Goal: Information Seeking & Learning: Learn about a topic

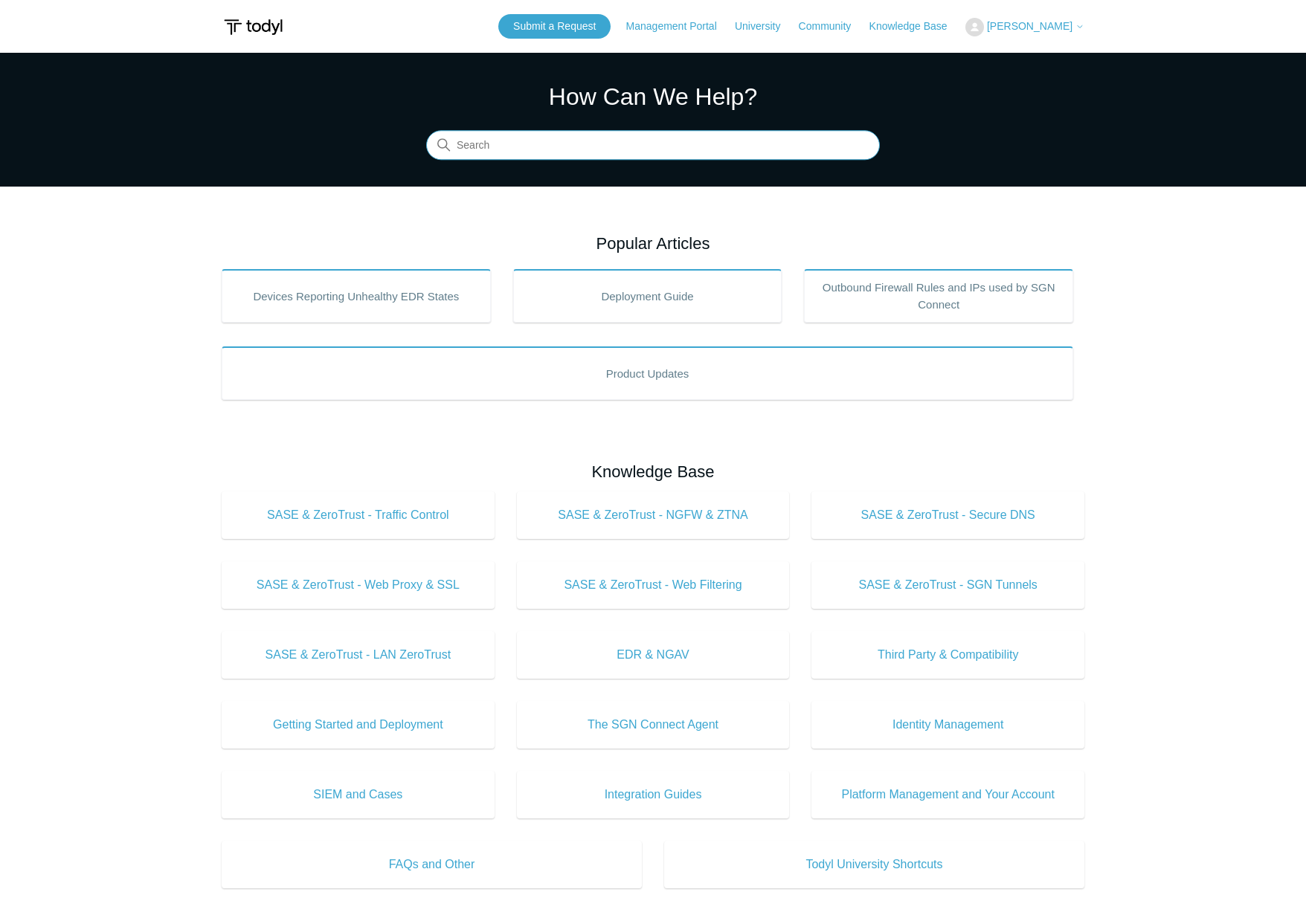
click at [481, 148] on input "Search" at bounding box center [653, 145] width 454 height 30
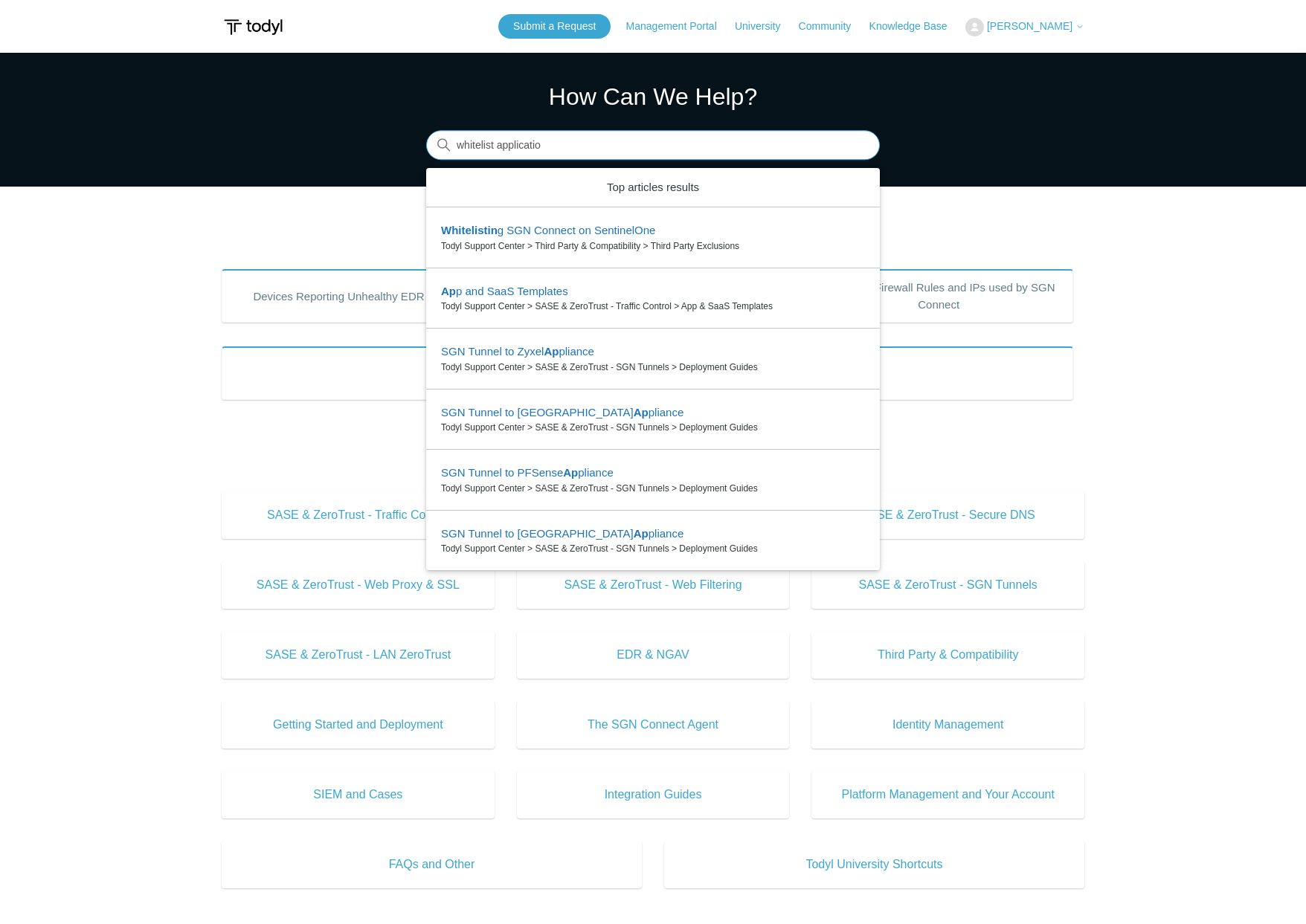
type input "whitelist application"
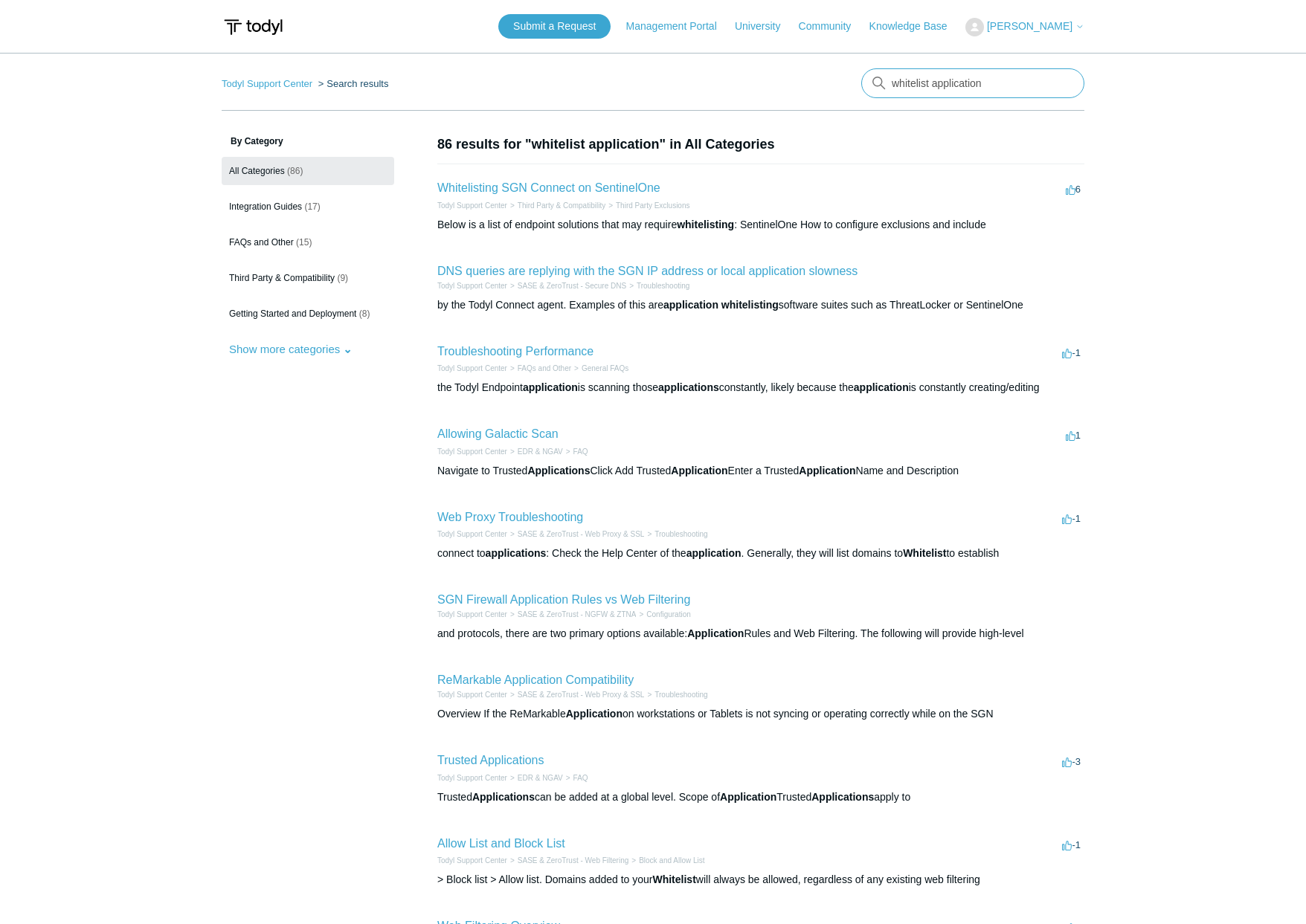
drag, startPoint x: 989, startPoint y: 85, endPoint x: 807, endPoint y: 84, distance: 182.0
click at [807, 84] on nav "Todyl Support Center Search results There are no matching results in this help …" at bounding box center [653, 89] width 863 height 42
type input "elastic endpoint"
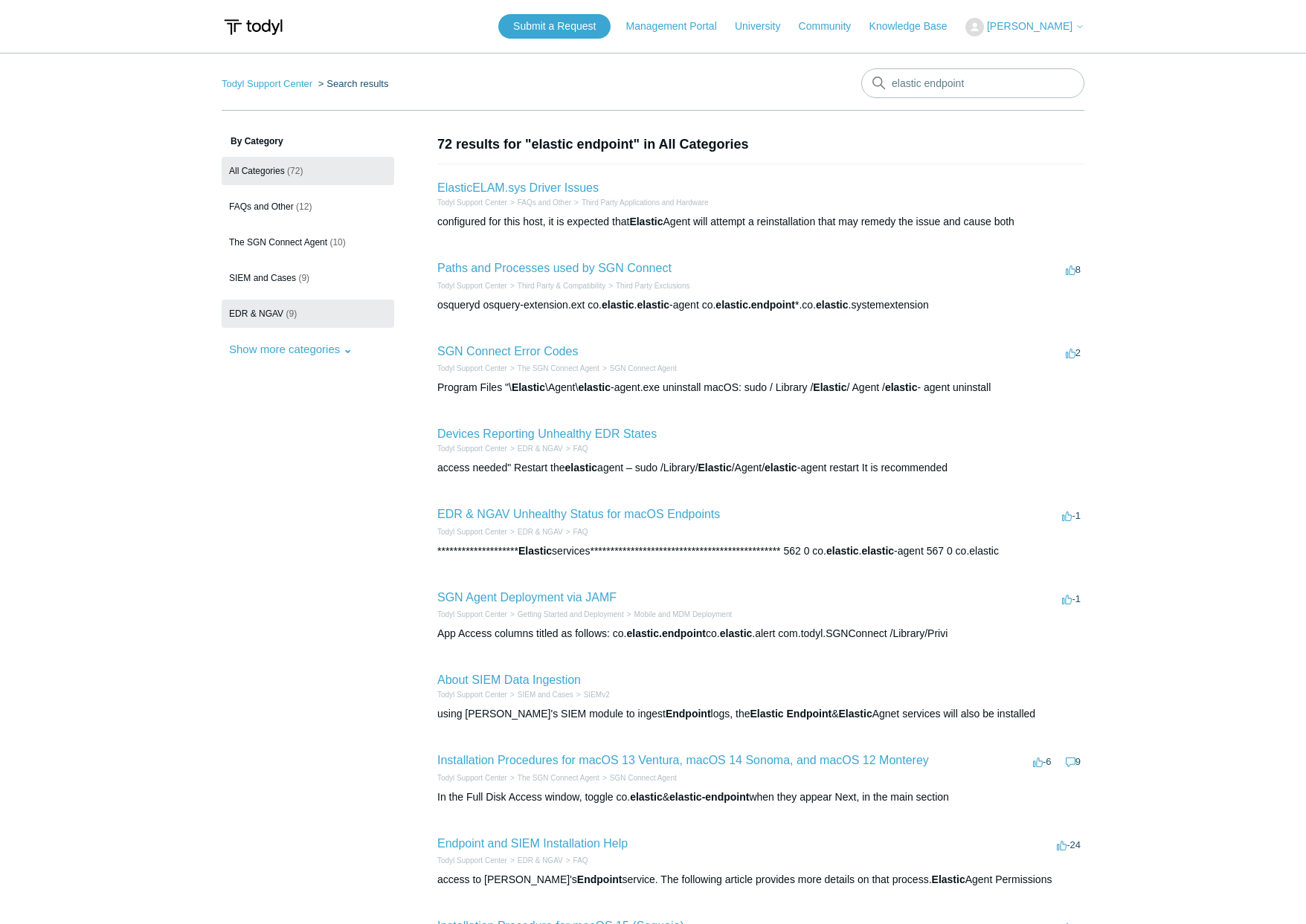
click at [251, 309] on span "EDR & NGAV" at bounding box center [256, 314] width 55 height 11
